Goal: Check status: Check status

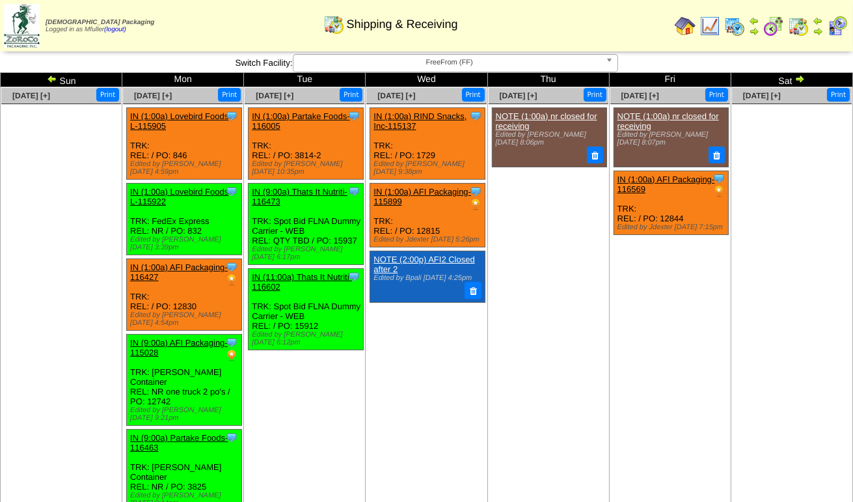
click at [359, 63] on span "FreeFrom (FF)" at bounding box center [450, 63] width 302 height 16
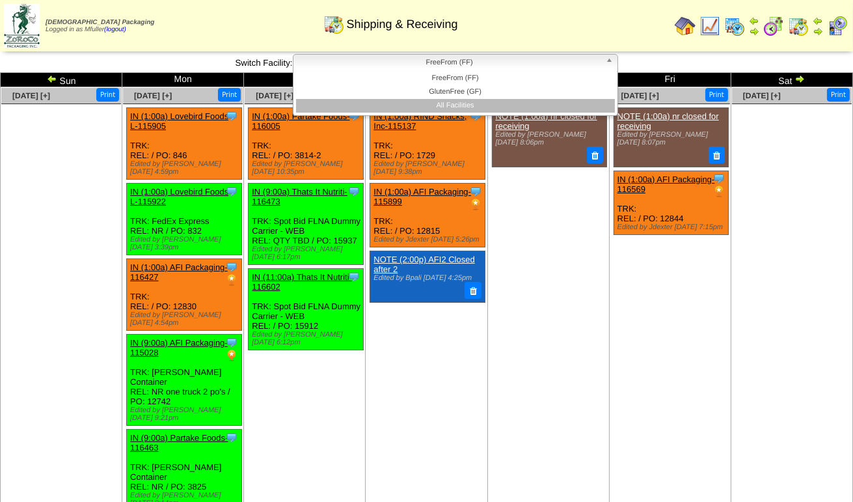
click at [370, 109] on li "All Facilities" at bounding box center [455, 106] width 319 height 14
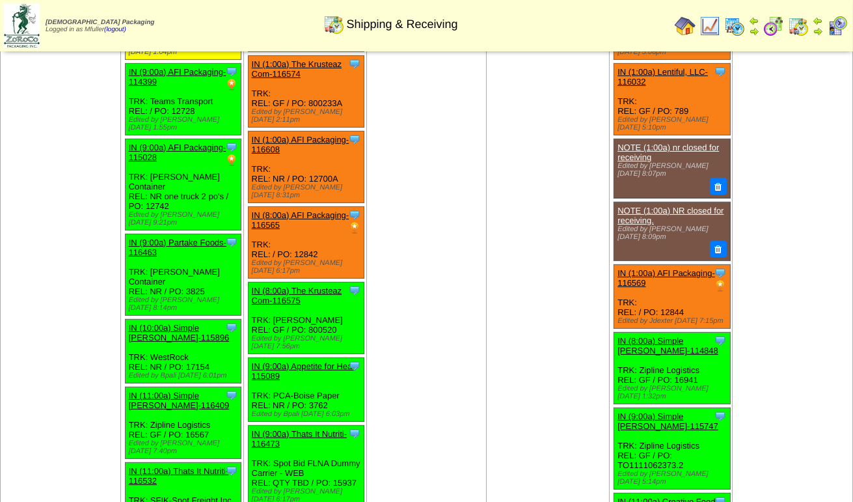
scroll to position [586, 0]
